Goal: Book appointment/travel/reservation

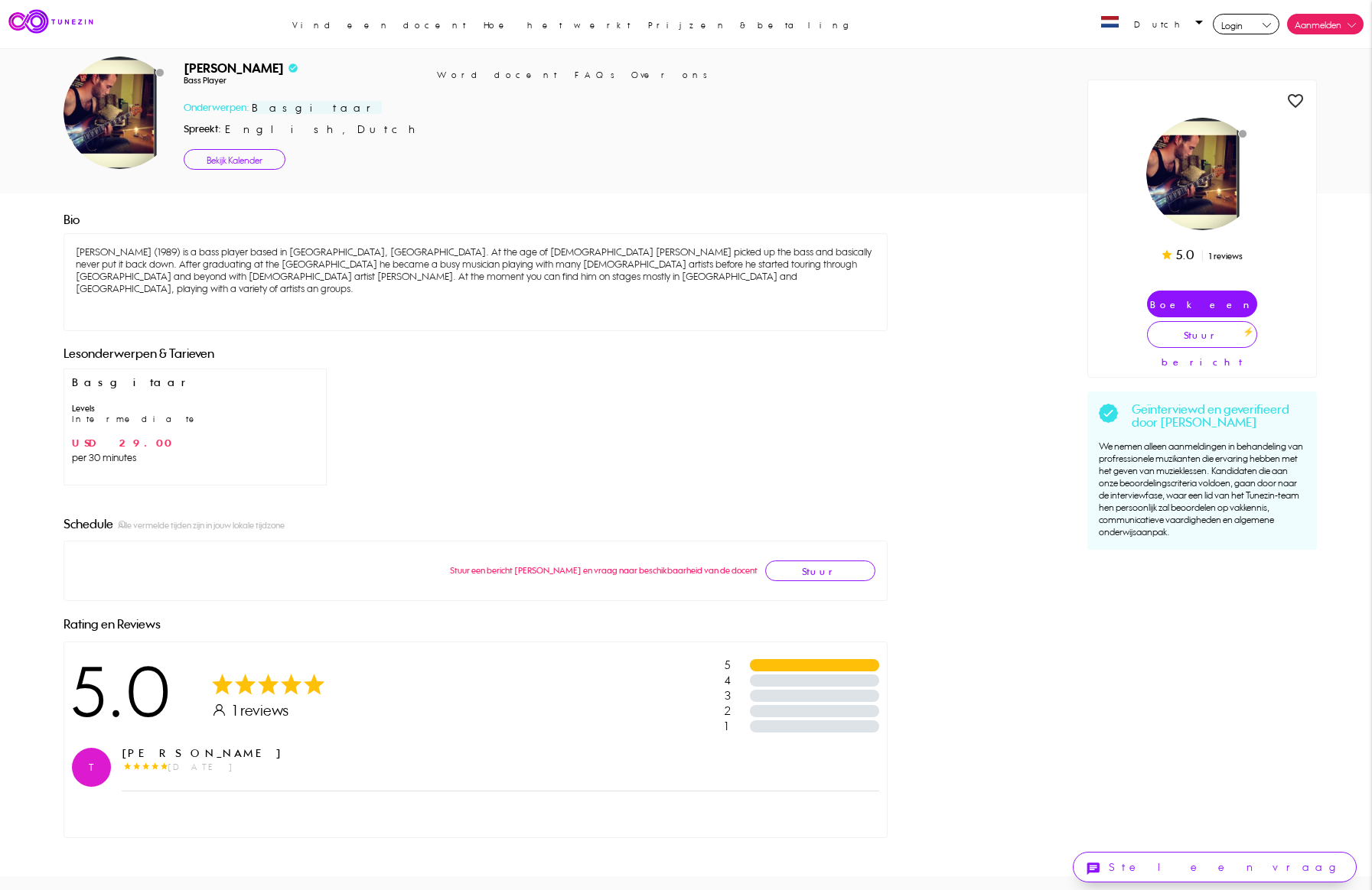
click at [93, 403] on div "Levels" at bounding box center [194, 408] width 246 height 11
click at [100, 414] on div "Intermediate" at bounding box center [194, 419] width 246 height 11
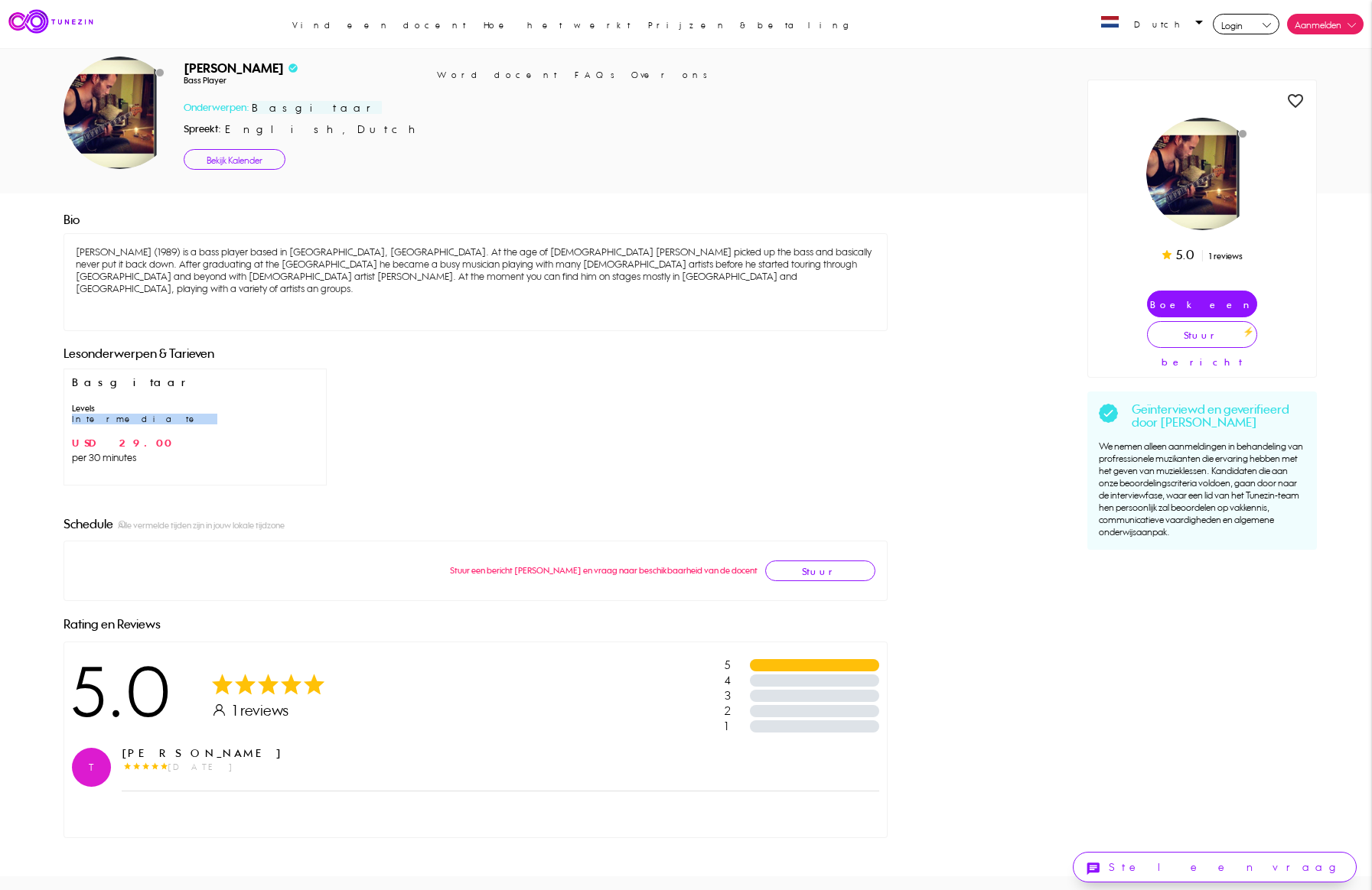
click at [100, 414] on div "Intermediate" at bounding box center [194, 419] width 246 height 11
click at [120, 450] on span "per 30 minutes" at bounding box center [194, 458] width 246 height 16
click at [98, 436] on span "USD 29.00" at bounding box center [194, 444] width 246 height 16
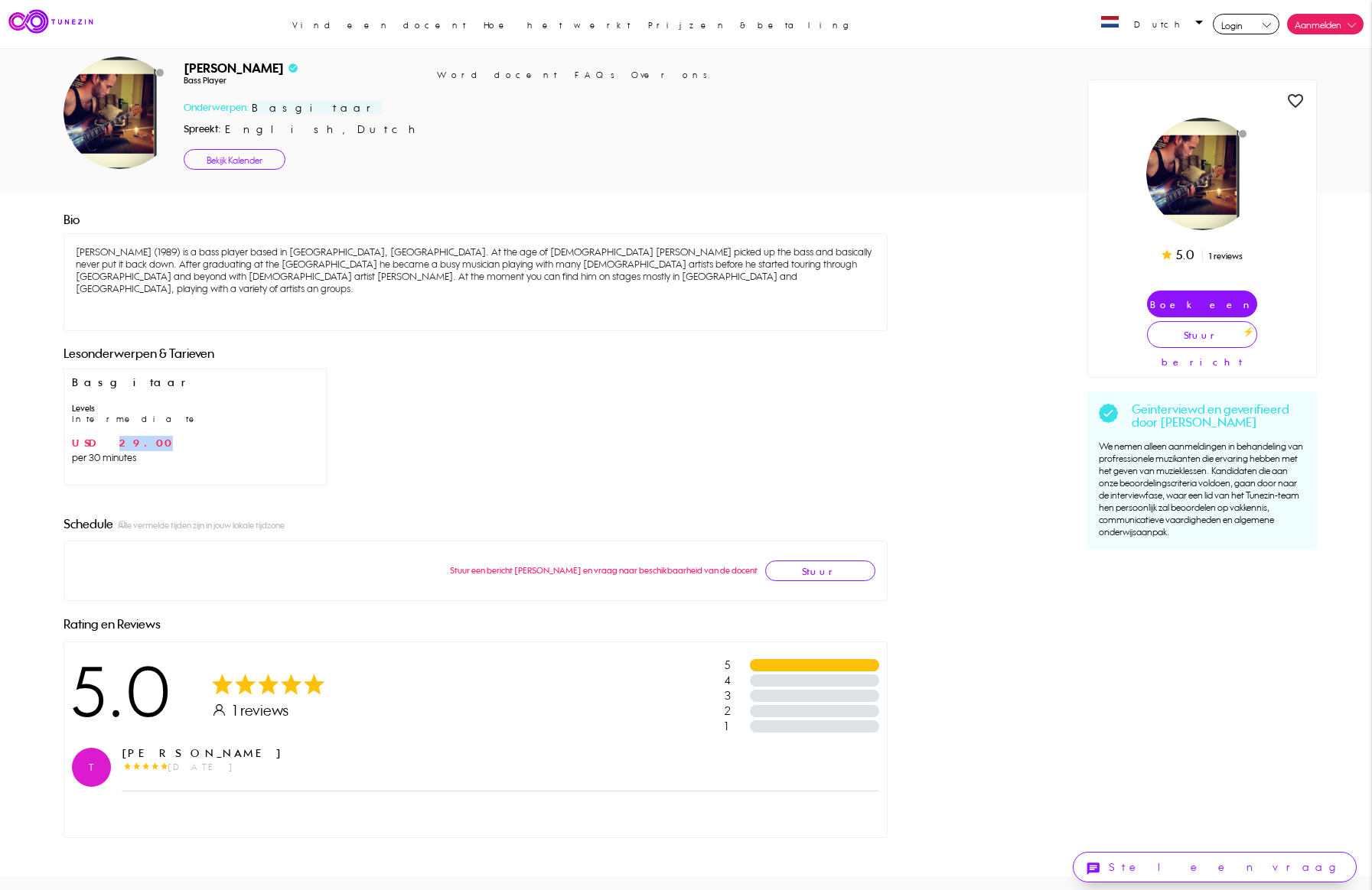
click at [98, 436] on span "USD 29.00" at bounding box center [194, 444] width 246 height 16
click at [236, 164] on link "Bekijk Kalender" at bounding box center [234, 159] width 102 height 21
click at [242, 66] on div "[PERSON_NAME] check_circle" at bounding box center [535, 68] width 704 height 15
